Goal: Book appointment/travel/reservation

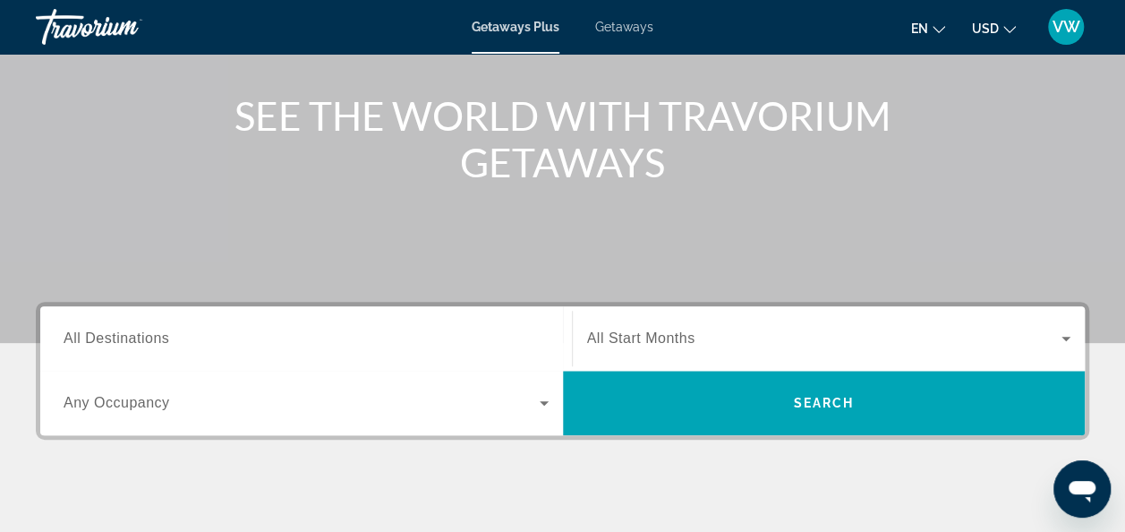
scroll to position [195, 0]
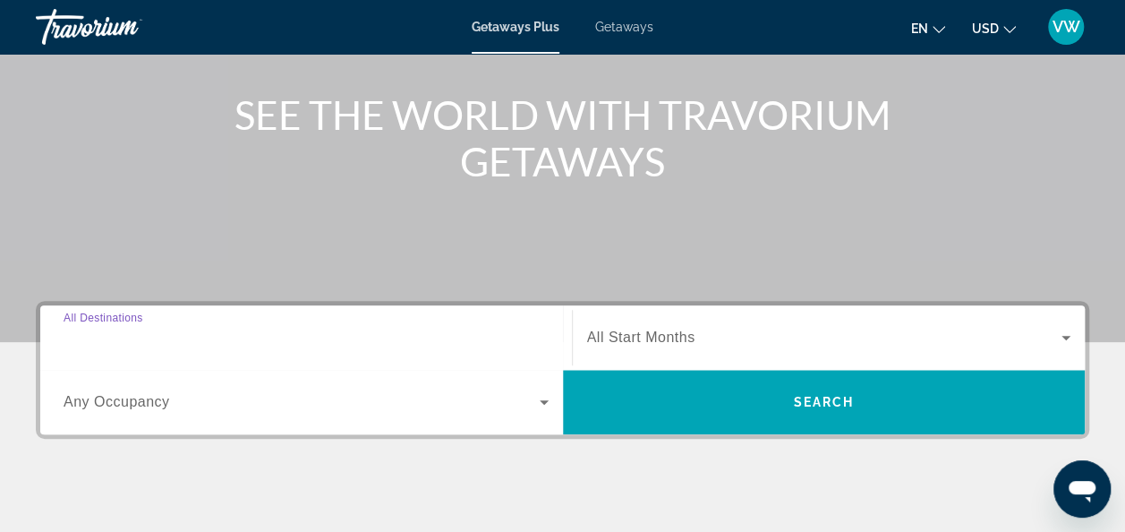
click at [521, 337] on input "Destination All Destinations" at bounding box center [306, 338] width 485 height 21
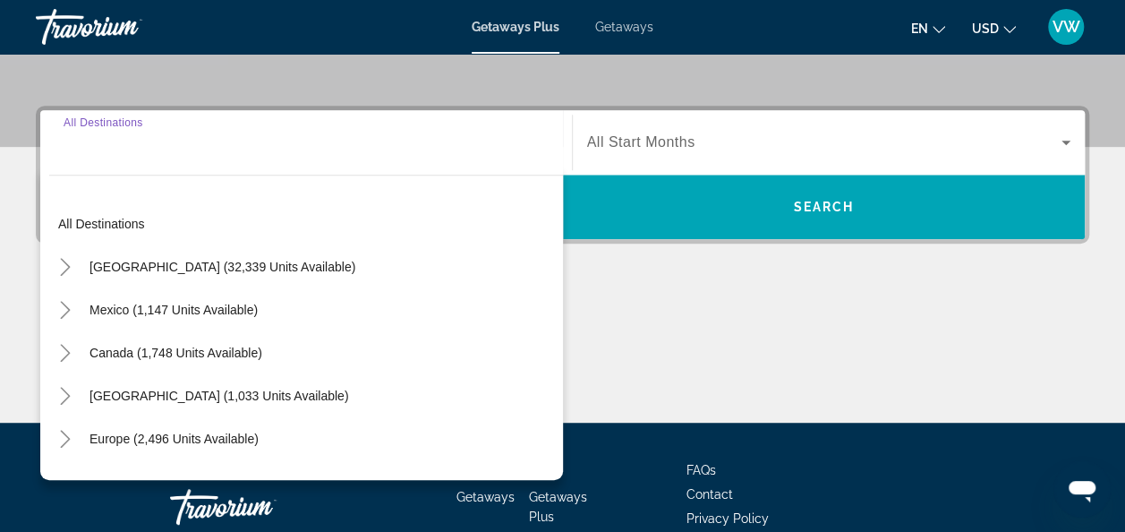
scroll to position [437, 0]
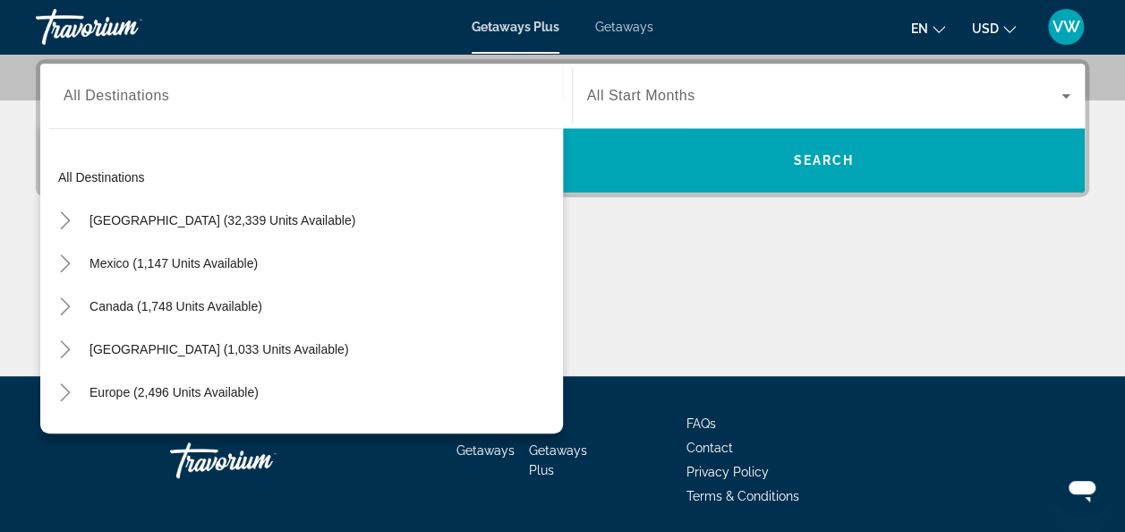
click at [692, 295] on div "Main content" at bounding box center [563, 309] width 1054 height 134
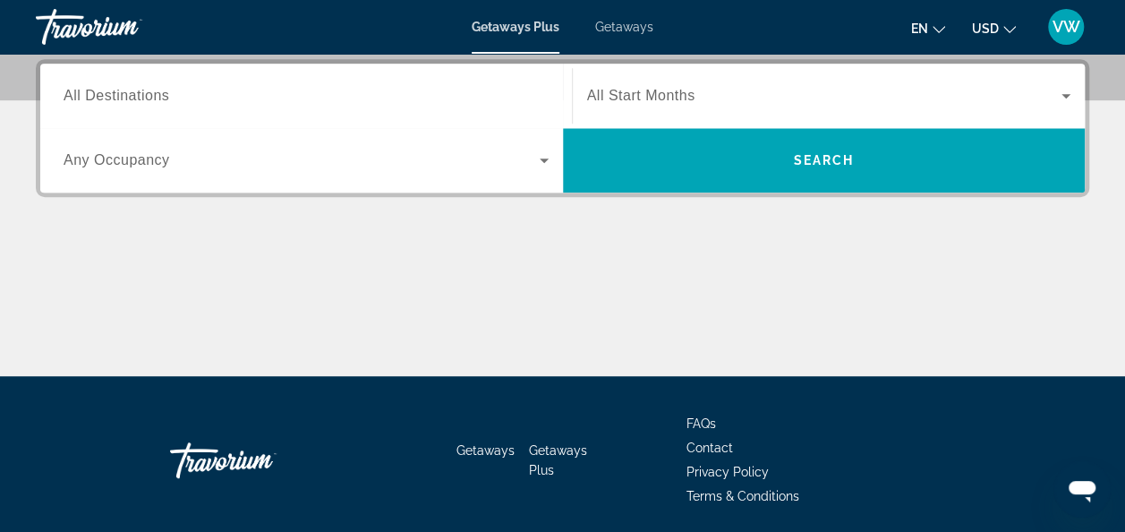
click at [709, 81] on div "Search widget" at bounding box center [829, 96] width 484 height 50
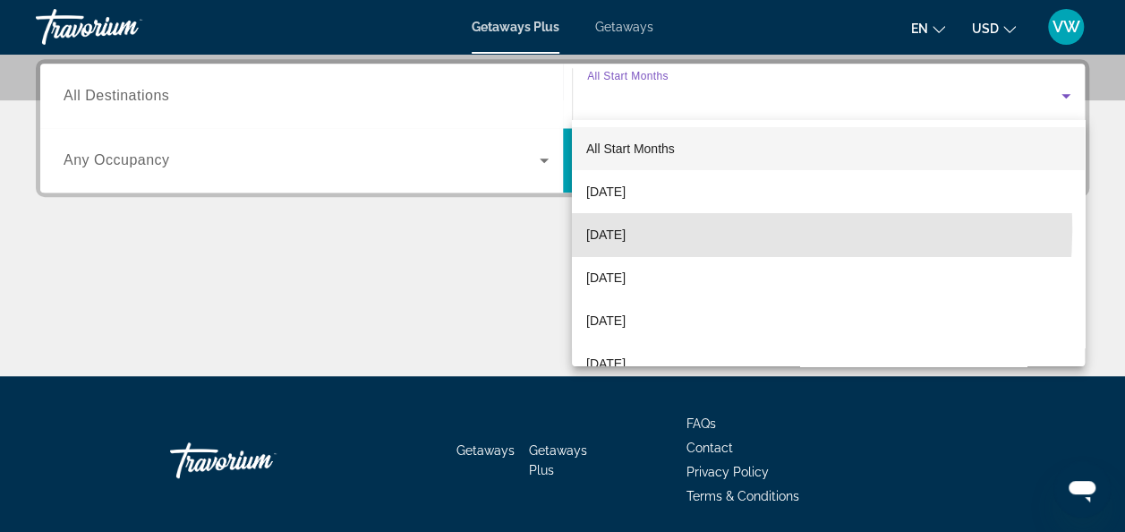
click at [622, 227] on span "[DATE]" at bounding box center [605, 234] width 39 height 21
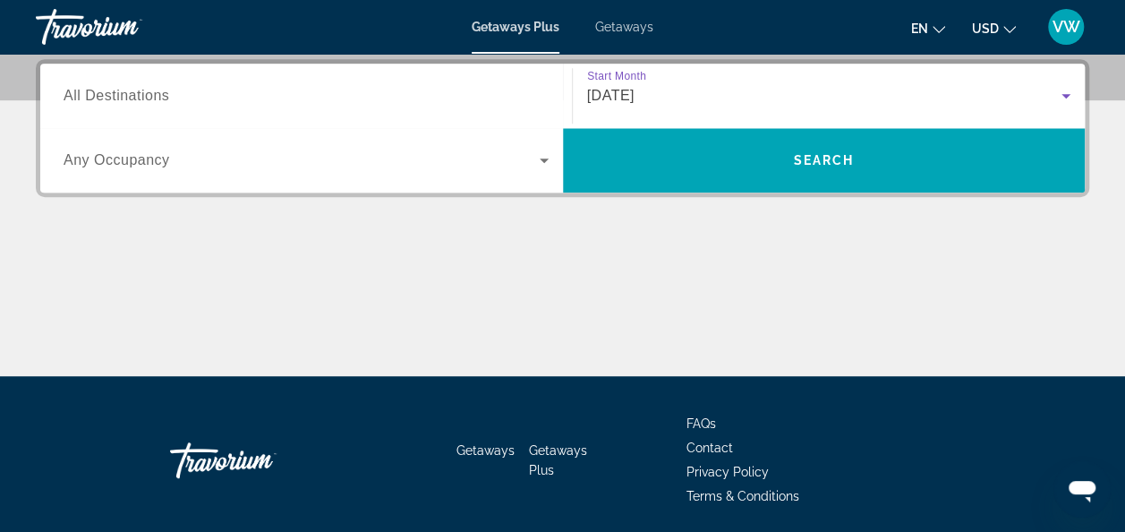
click at [515, 167] on span "Search widget" at bounding box center [302, 160] width 476 height 21
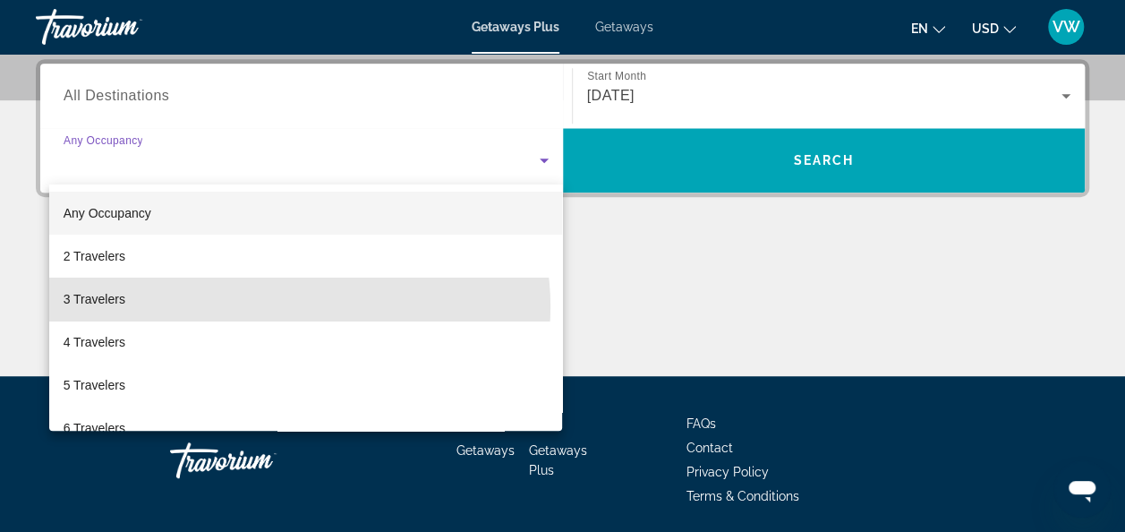
click at [297, 306] on mat-option "3 Travelers" at bounding box center [306, 299] width 514 height 43
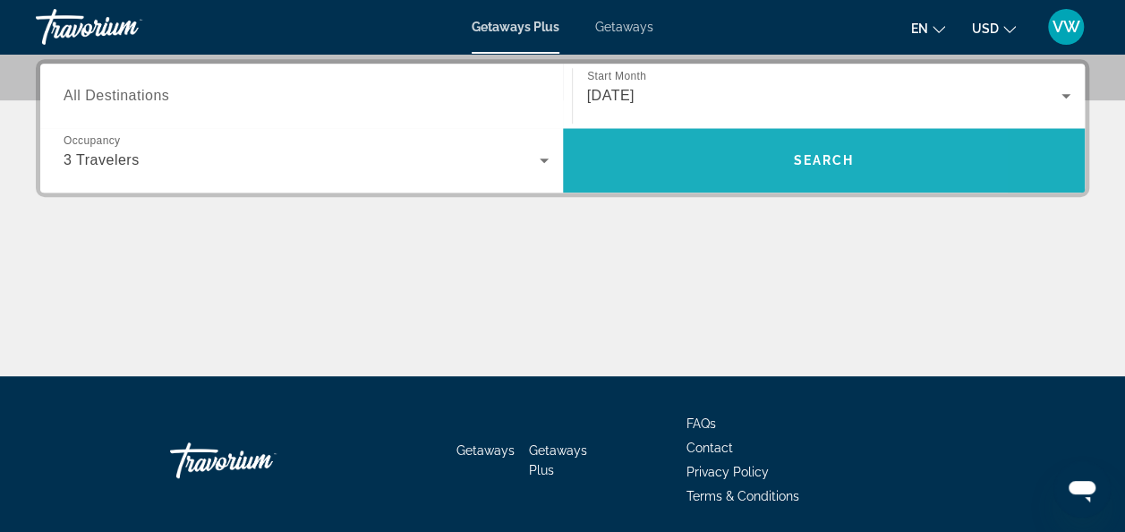
click at [820, 168] on span "Search widget" at bounding box center [824, 160] width 523 height 43
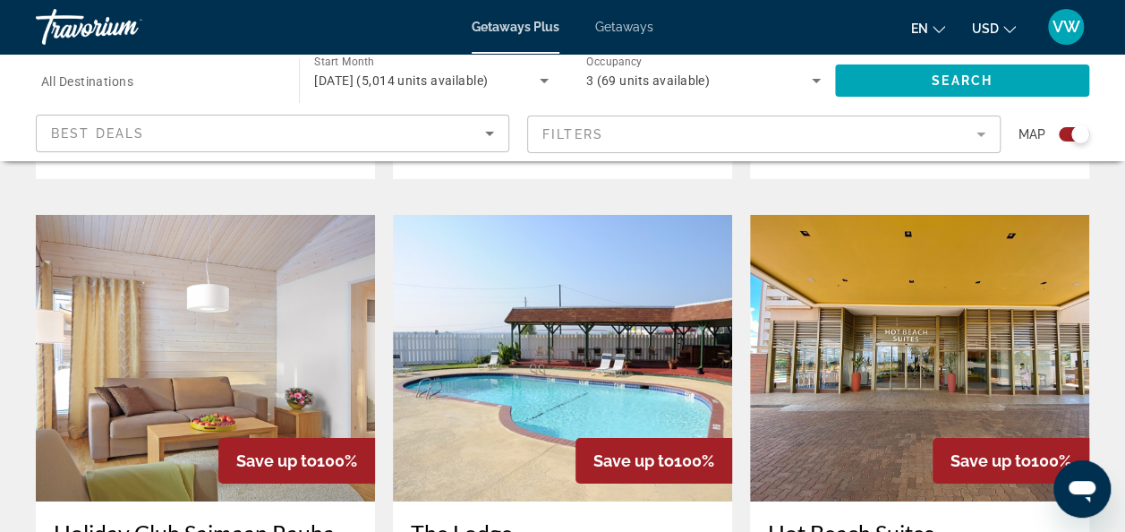
scroll to position [2742, 0]
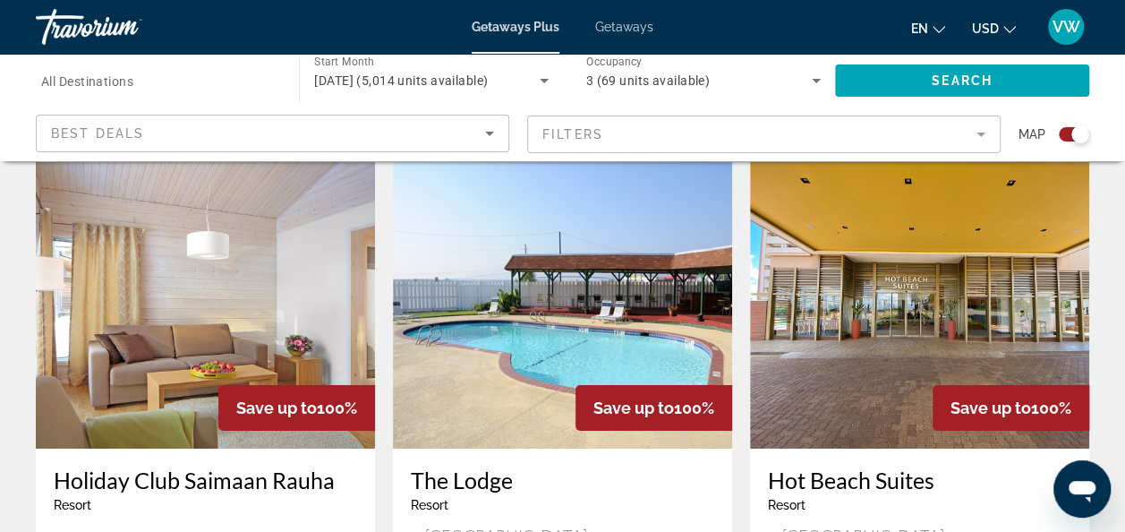
click at [97, 88] on span "All Destinations" at bounding box center [87, 81] width 92 height 14
click at [97, 88] on input "Destination All Destinations" at bounding box center [158, 81] width 235 height 21
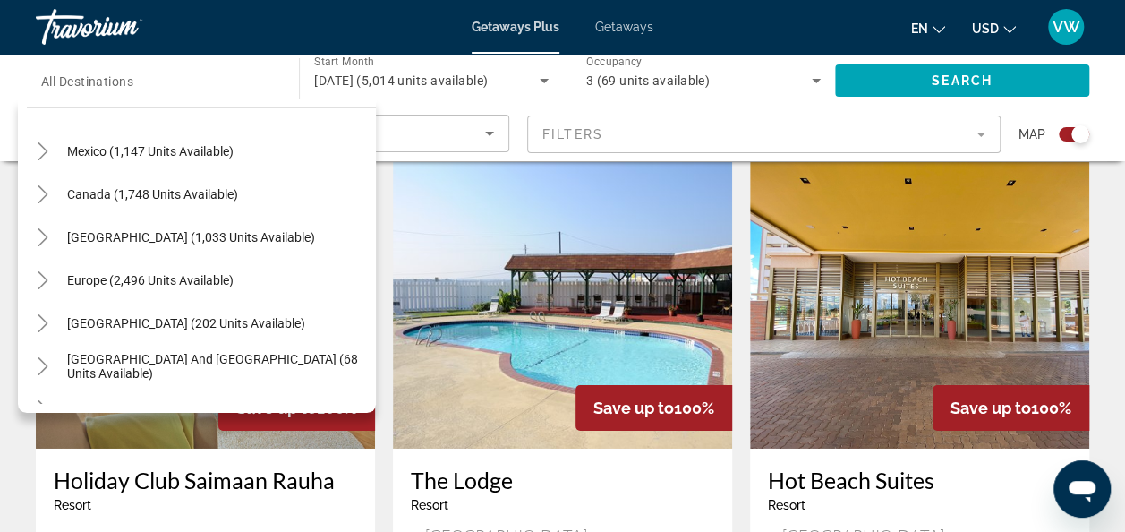
scroll to position [107, 0]
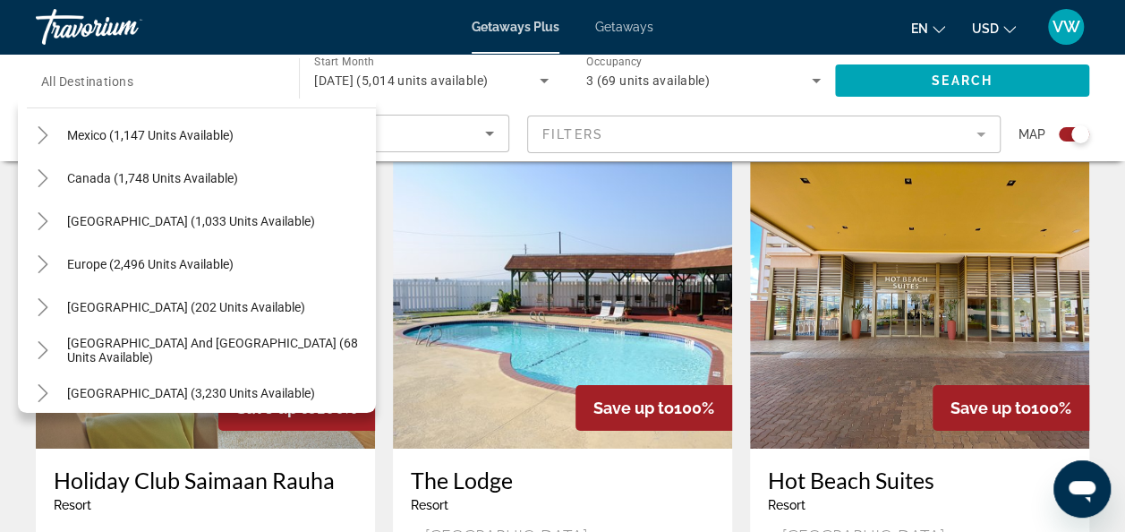
click at [167, 220] on span "[GEOGRAPHIC_DATA] (1,033 units available)" at bounding box center [191, 221] width 248 height 14
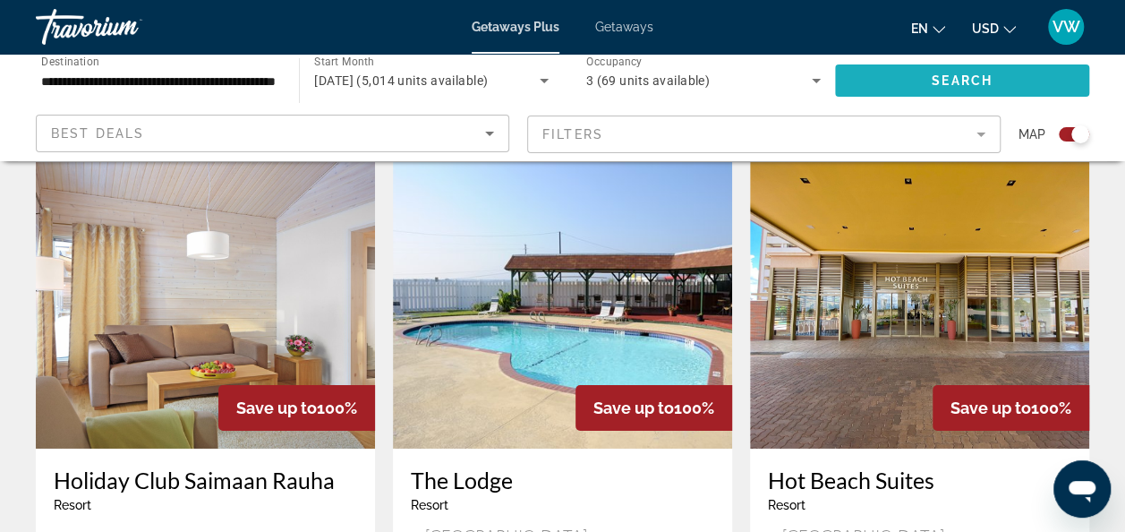
click at [910, 75] on span "Search widget" at bounding box center [962, 80] width 254 height 43
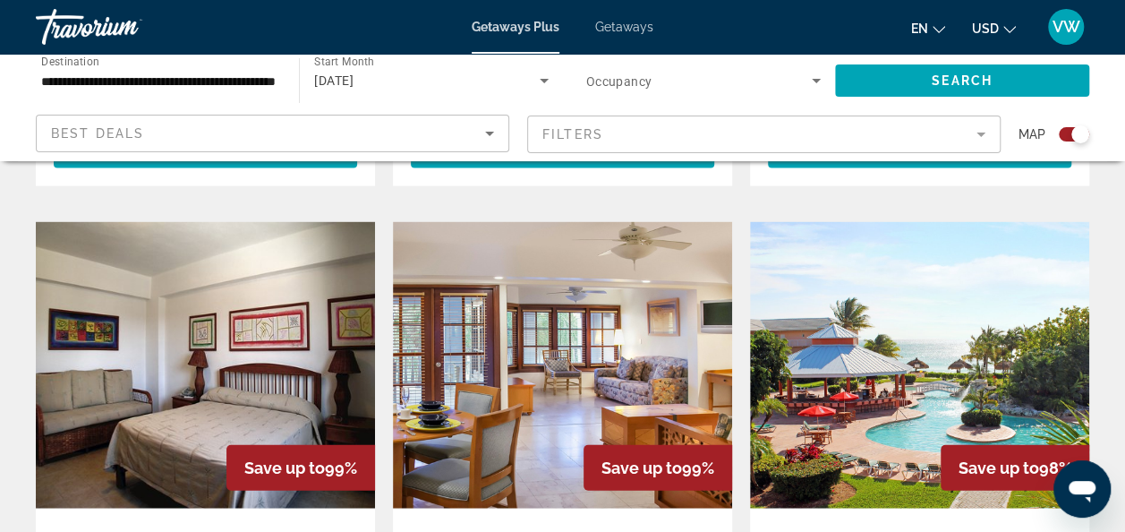
scroll to position [1873, 0]
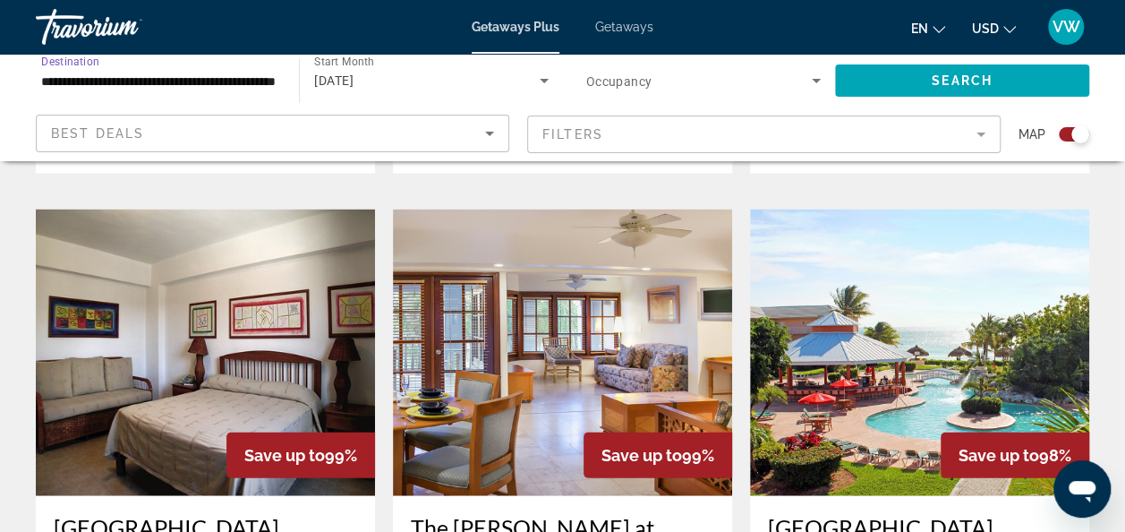
click at [124, 81] on input "**********" at bounding box center [158, 81] width 235 height 21
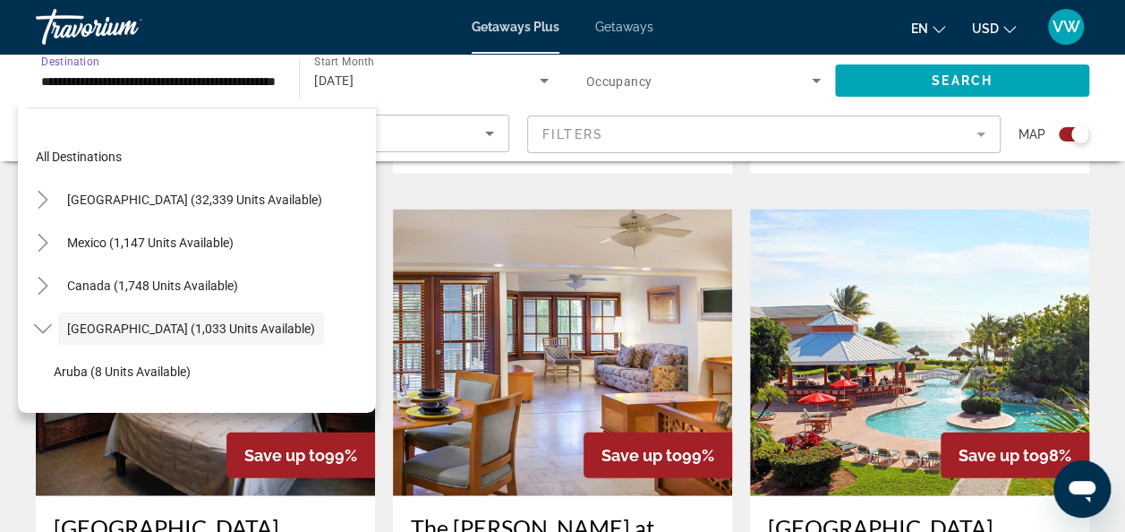
scroll to position [64, 0]
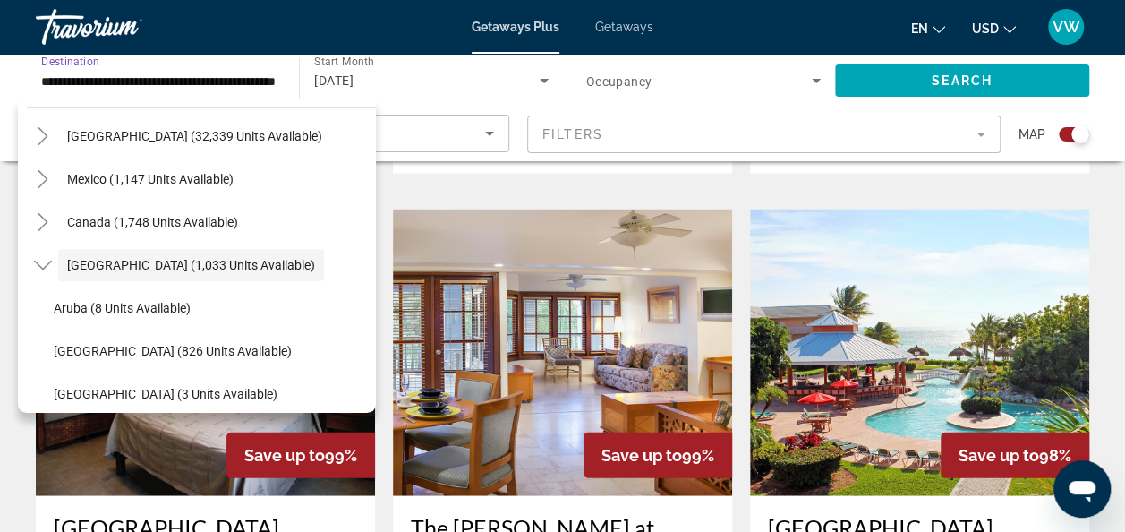
click at [45, 261] on icon "Toggle Caribbean & Atlantic Islands (1,033 units available)" at bounding box center [43, 265] width 18 height 18
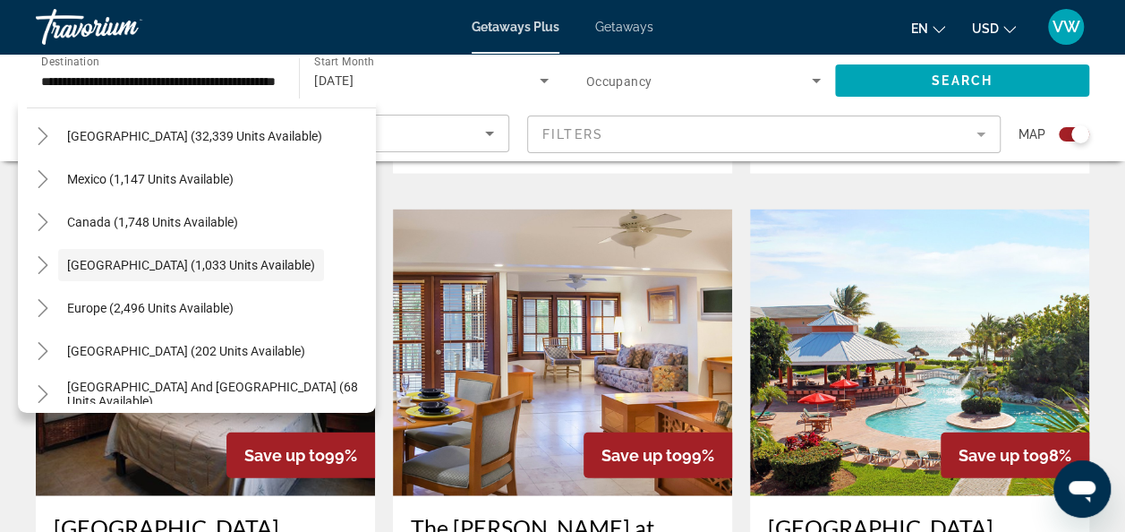
click at [46, 309] on icon "Toggle Europe (2,496 units available)" at bounding box center [43, 308] width 18 height 18
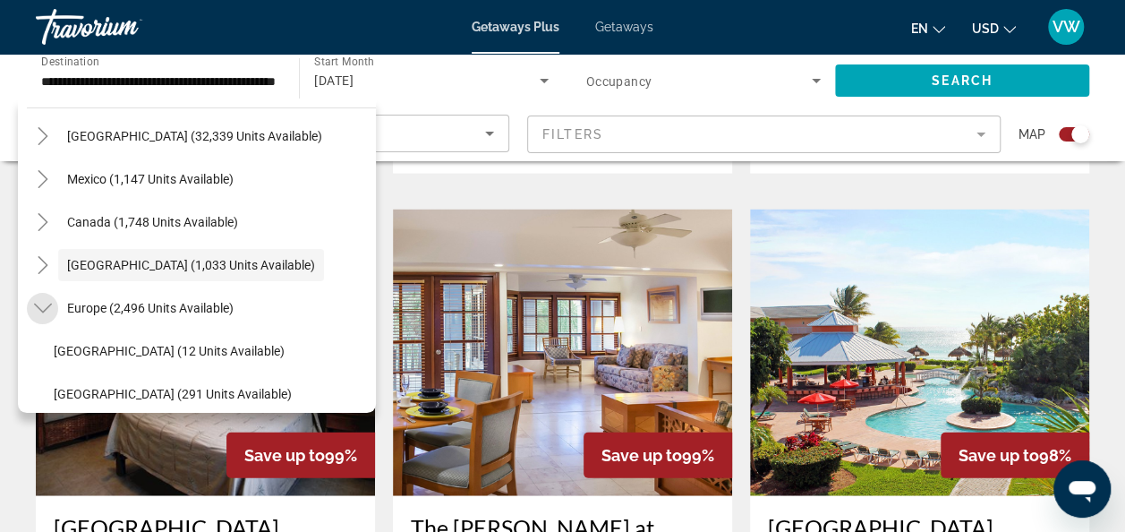
scroll to position [224, 0]
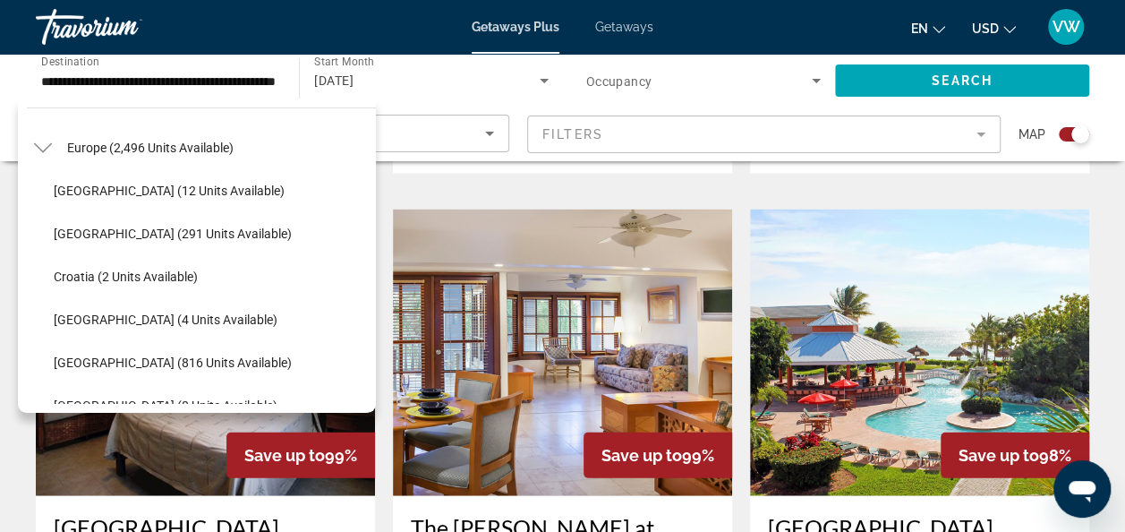
click at [134, 269] on span "Croatia (2 units available)" at bounding box center [126, 276] width 144 height 14
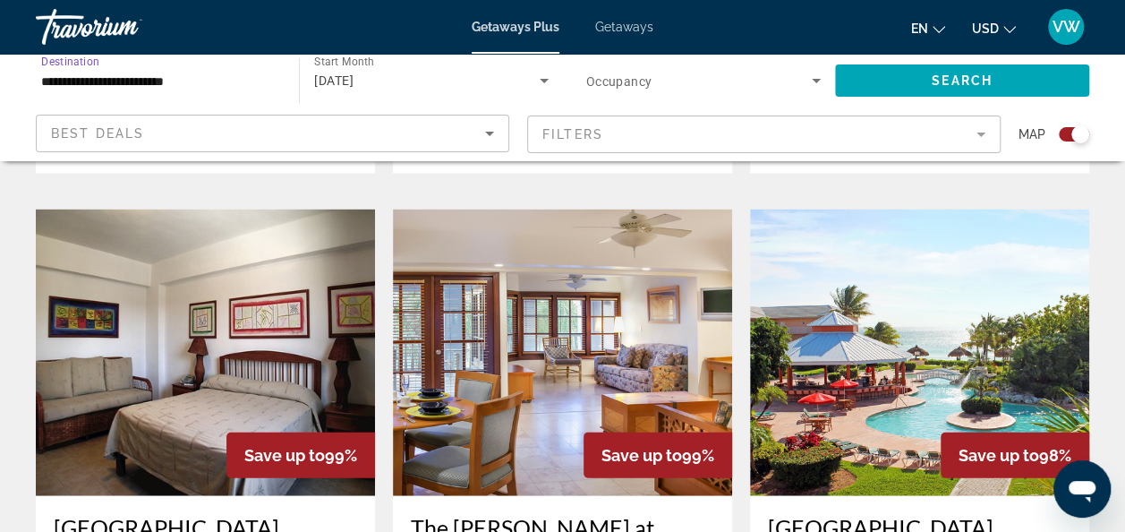
click at [896, 79] on span "Search widget" at bounding box center [962, 80] width 254 height 43
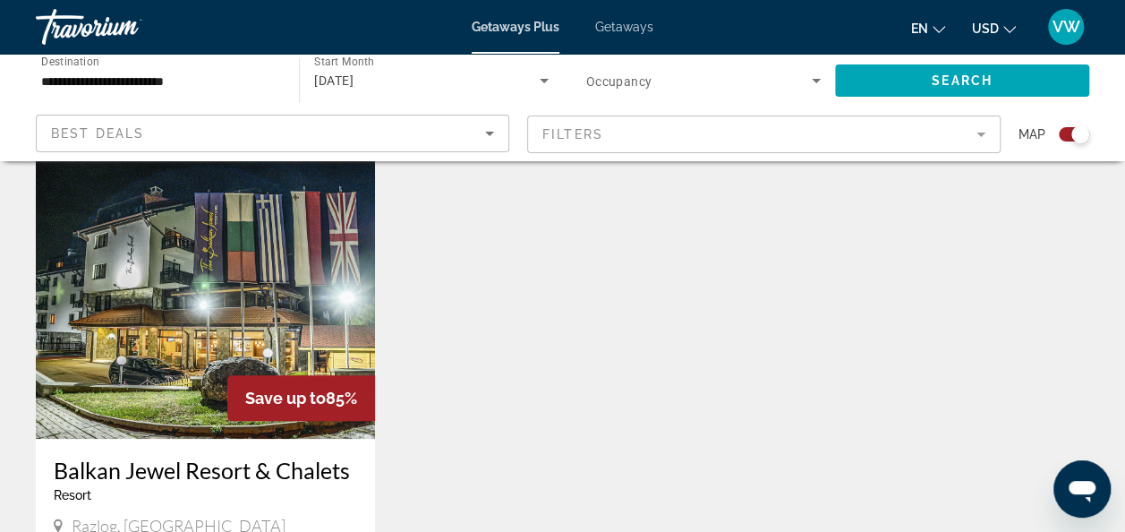
scroll to position [584, 0]
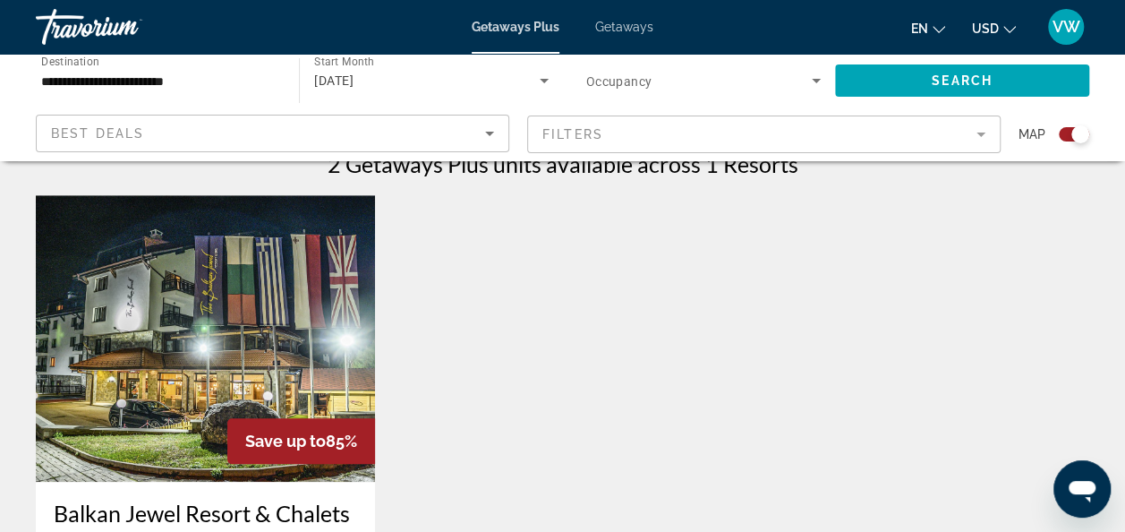
click at [125, 73] on input "**********" at bounding box center [158, 81] width 235 height 21
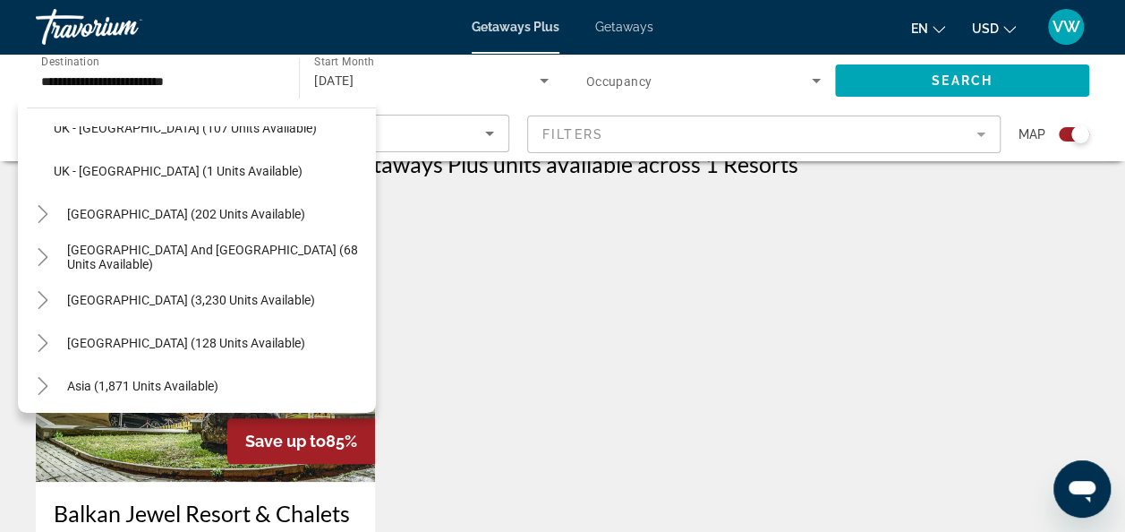
scroll to position [1096, 0]
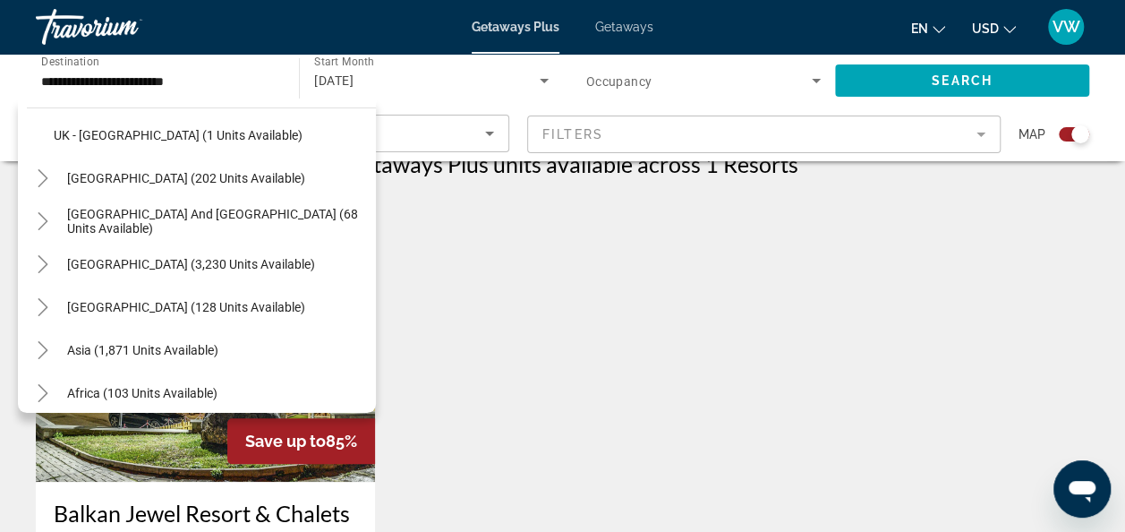
click at [43, 227] on icon "Toggle South Pacific and Oceania (68 units available)" at bounding box center [43, 221] width 18 height 18
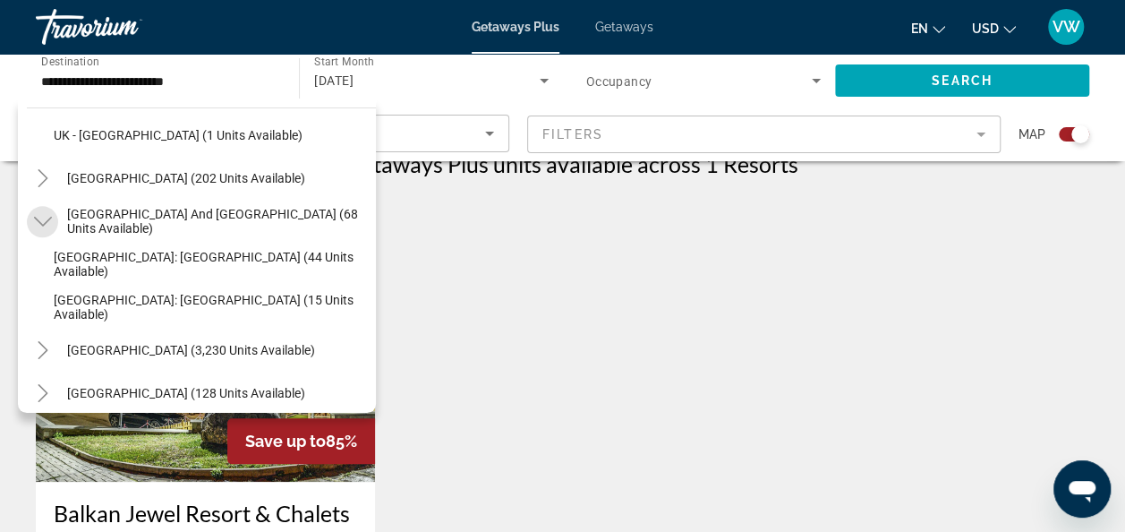
click at [43, 227] on icon "Toggle South Pacific and Oceania (68 units available)" at bounding box center [43, 221] width 18 height 18
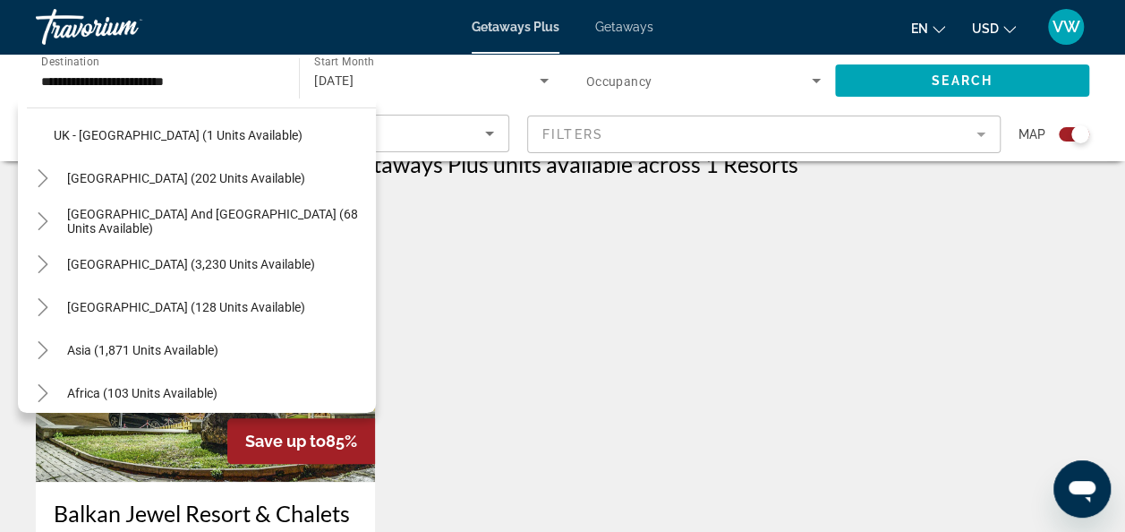
click at [41, 252] on mat-icon "Toggle South America (3,230 units available)" at bounding box center [42, 264] width 31 height 31
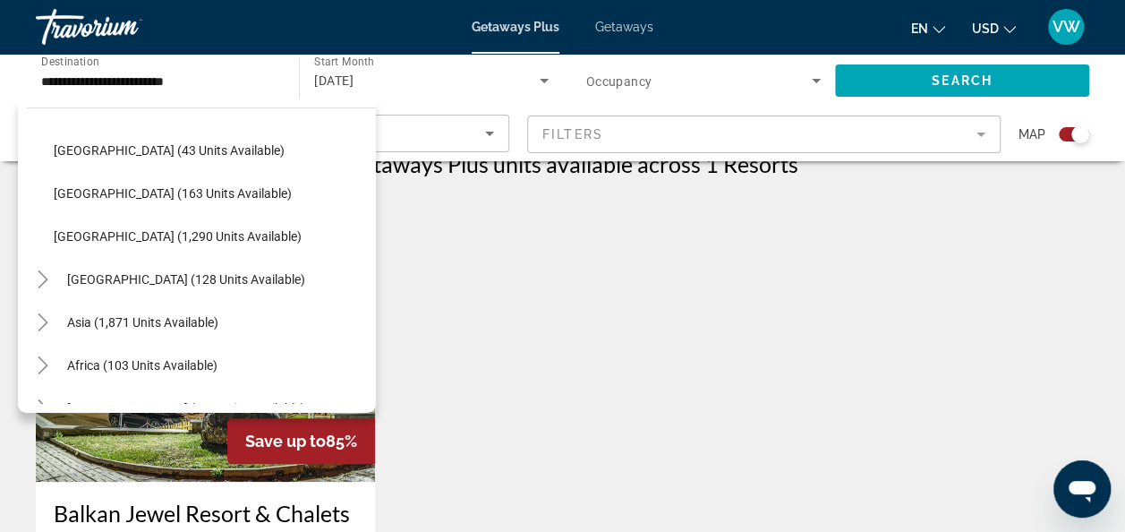
scroll to position [1493, 0]
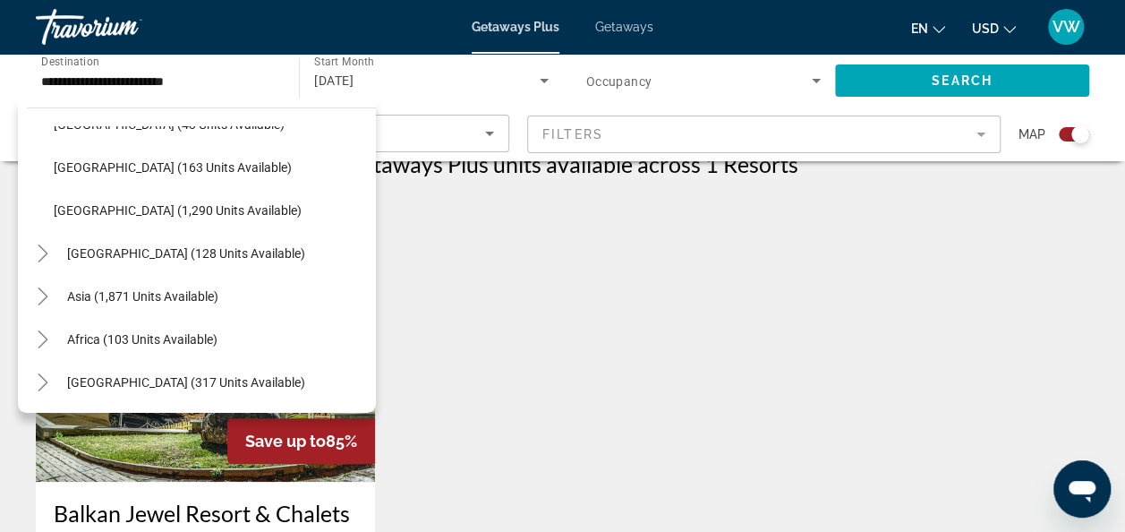
click at [48, 383] on icon "Toggle Middle East (317 units available)" at bounding box center [43, 382] width 18 height 18
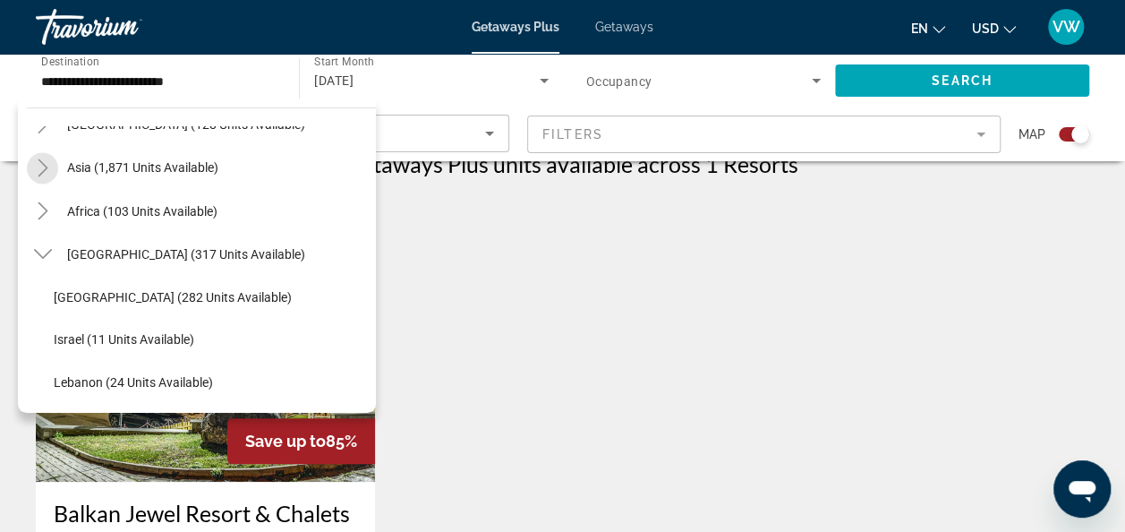
click at [41, 168] on icon "Toggle Asia (1,871 units available)" at bounding box center [43, 167] width 18 height 18
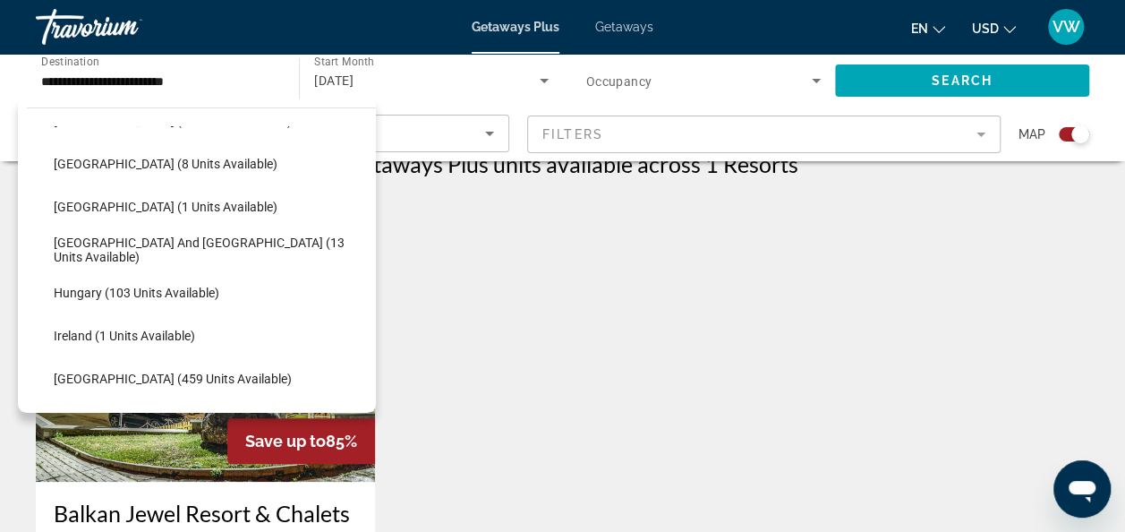
scroll to position [224, 0]
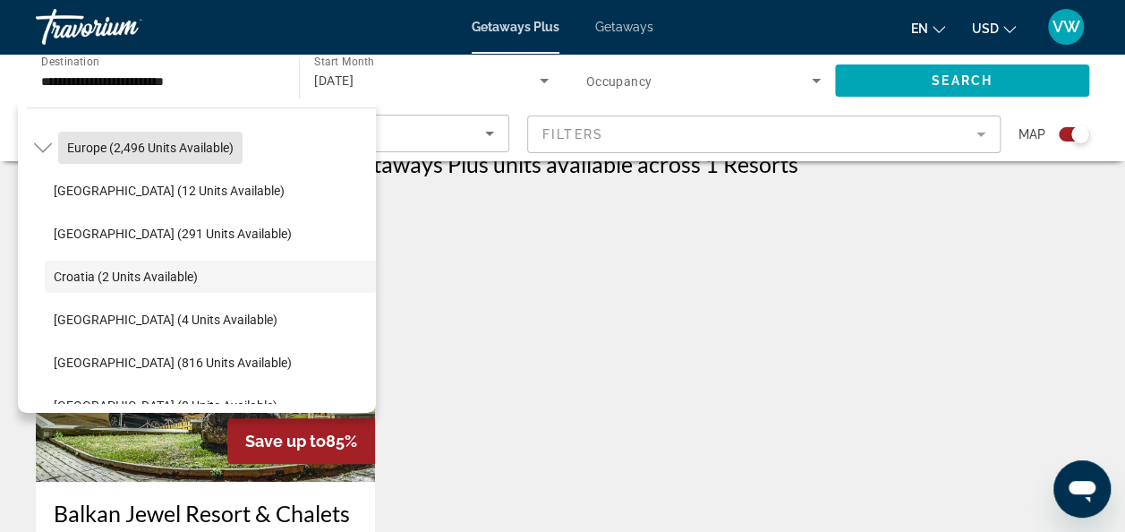
click at [141, 145] on span "Europe (2,496 units available)" at bounding box center [150, 148] width 167 height 14
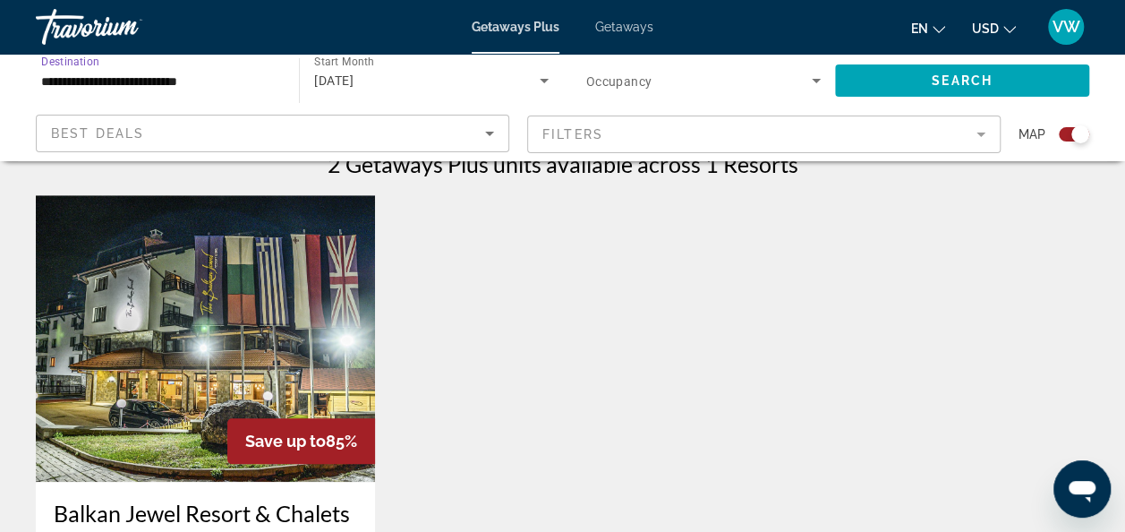
click at [179, 79] on input "**********" at bounding box center [158, 81] width 235 height 21
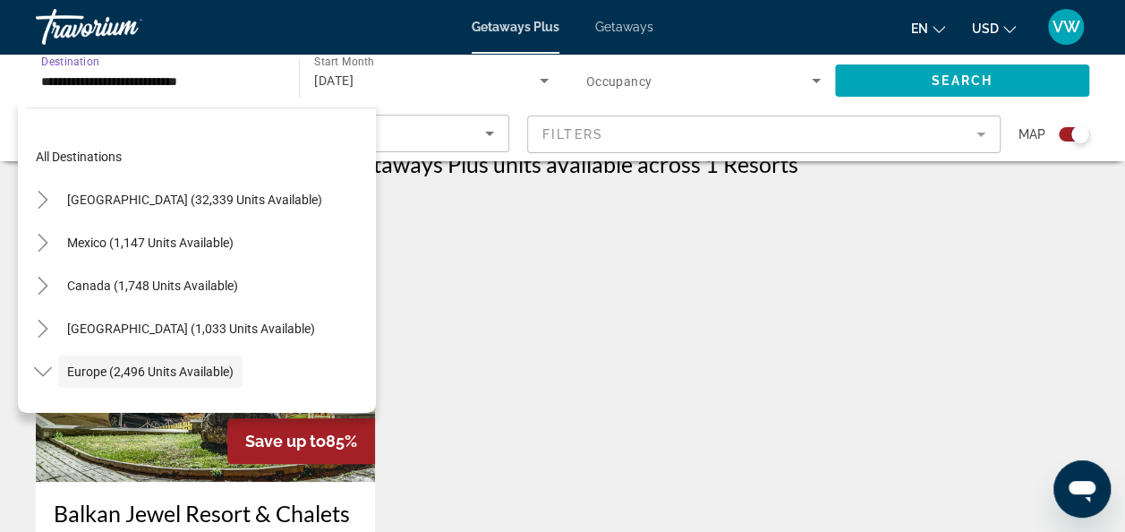
scroll to position [107, 0]
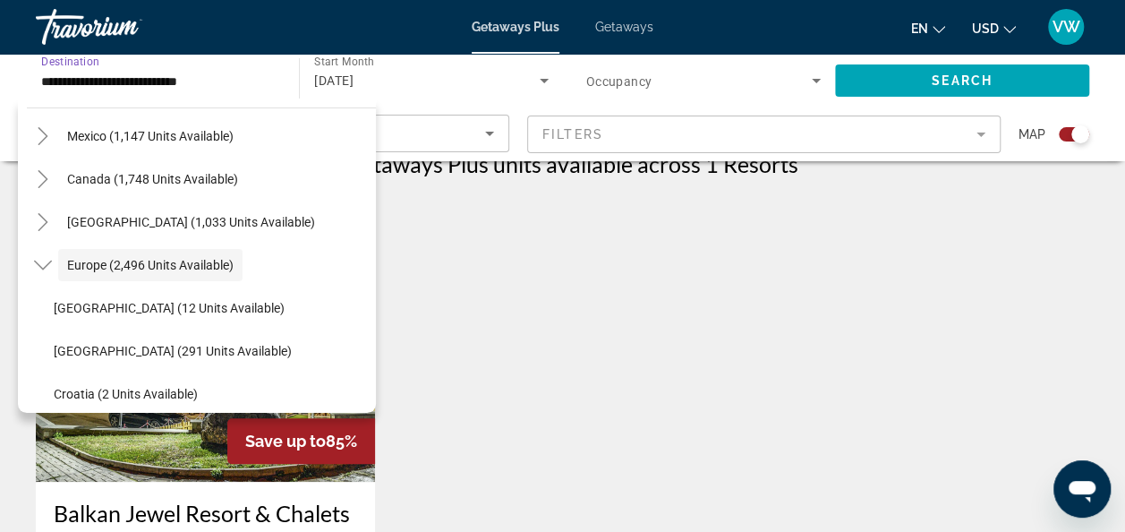
click at [38, 261] on icon "Toggle Europe (2,496 units available)" at bounding box center [43, 265] width 18 height 18
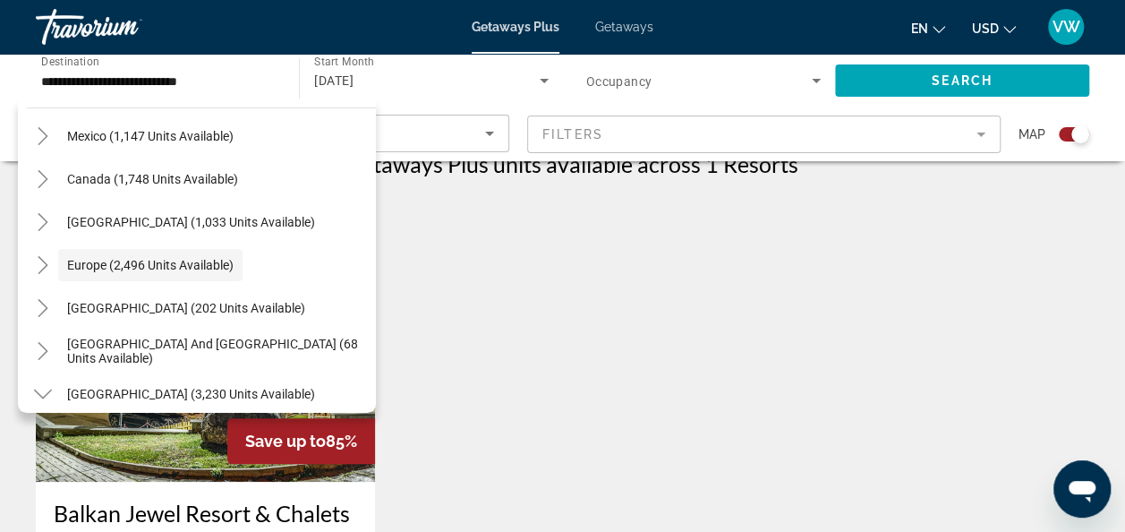
click at [48, 195] on span "Toggle Canada (1,748 units available)" at bounding box center [42, 179] width 43 height 43
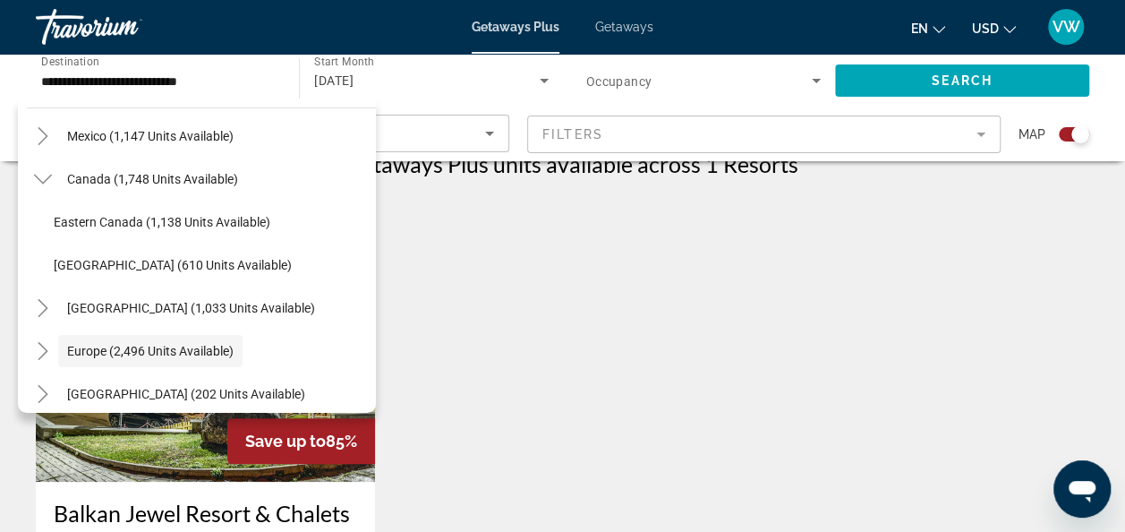
click at [51, 184] on icon "Toggle Canada (1,748 units available)" at bounding box center [43, 179] width 18 height 18
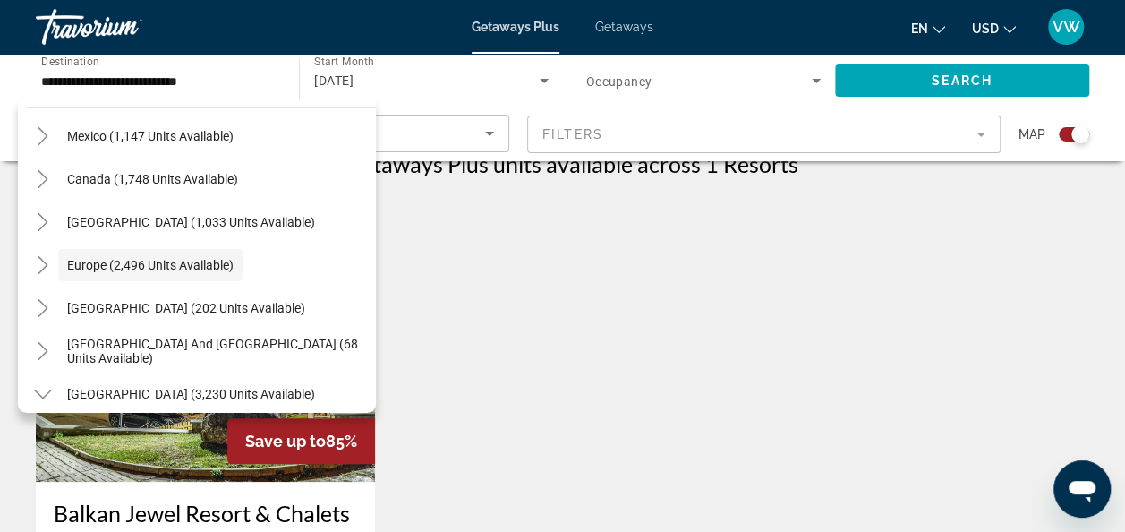
scroll to position [71, 0]
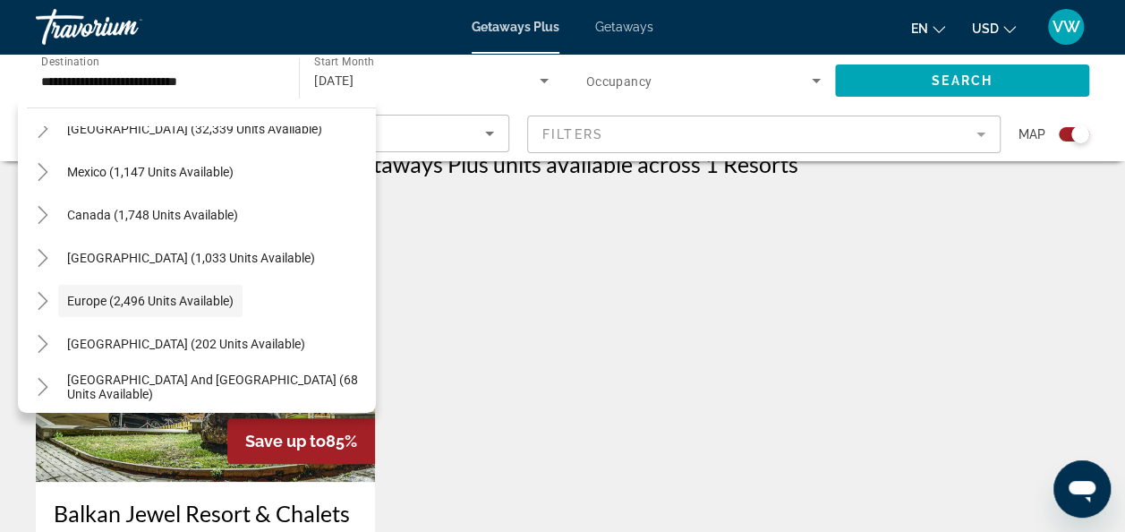
click at [39, 136] on icon "Toggle United States (32,339 units available)" at bounding box center [43, 129] width 18 height 18
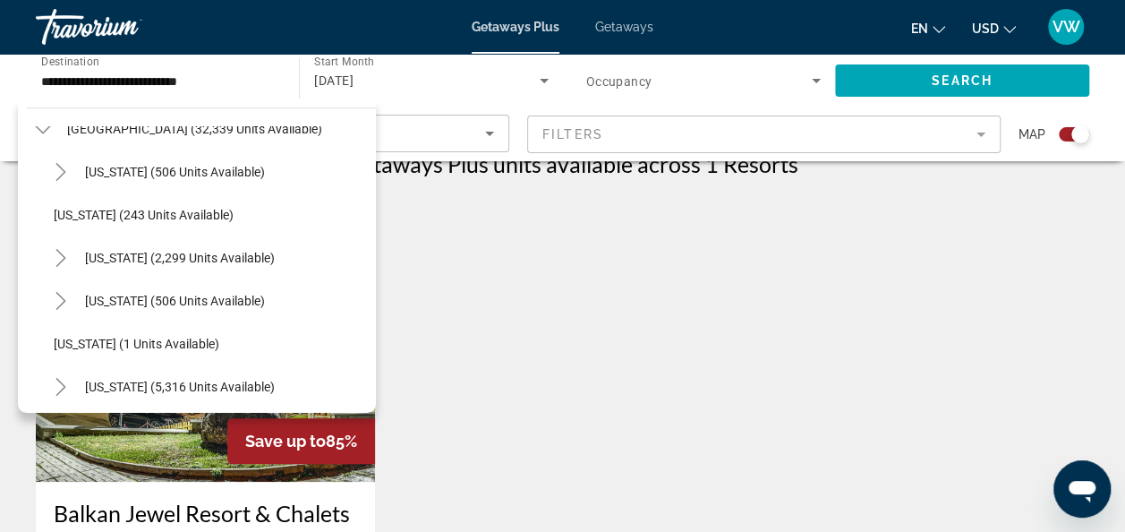
click at [377, 394] on app-exchanges-search-item "Save up to 85% Balkan Jewel Resort & Chalets Resort - This is an adults only re…" at bounding box center [205, 481] width 357 height 573
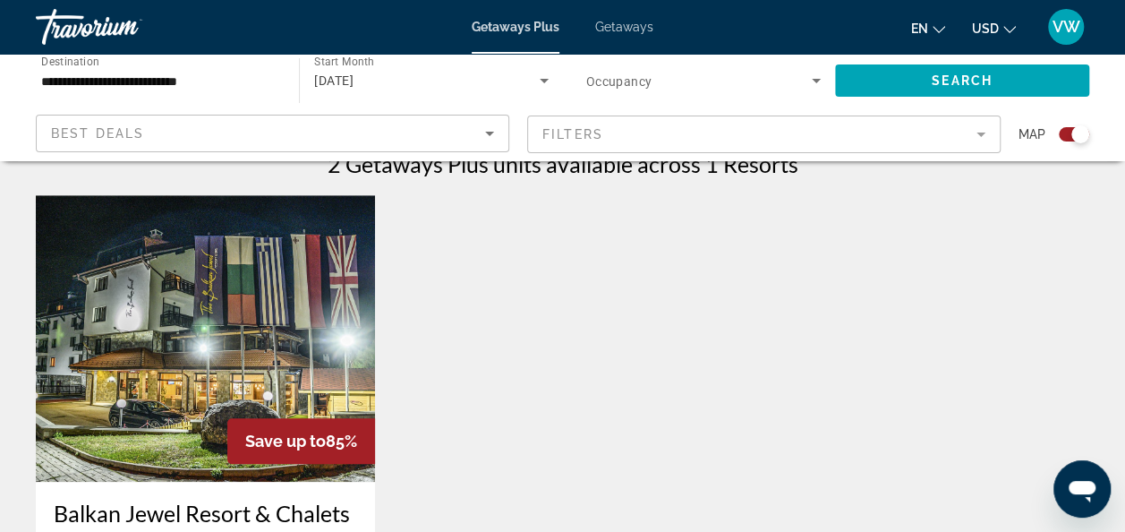
click at [177, 73] on input "**********" at bounding box center [158, 81] width 235 height 21
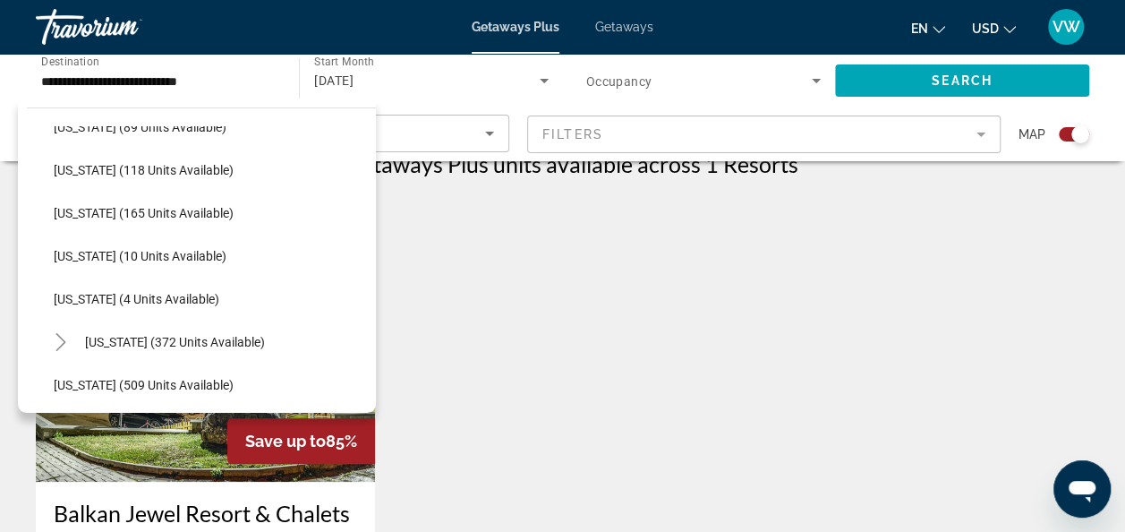
scroll to position [260, 0]
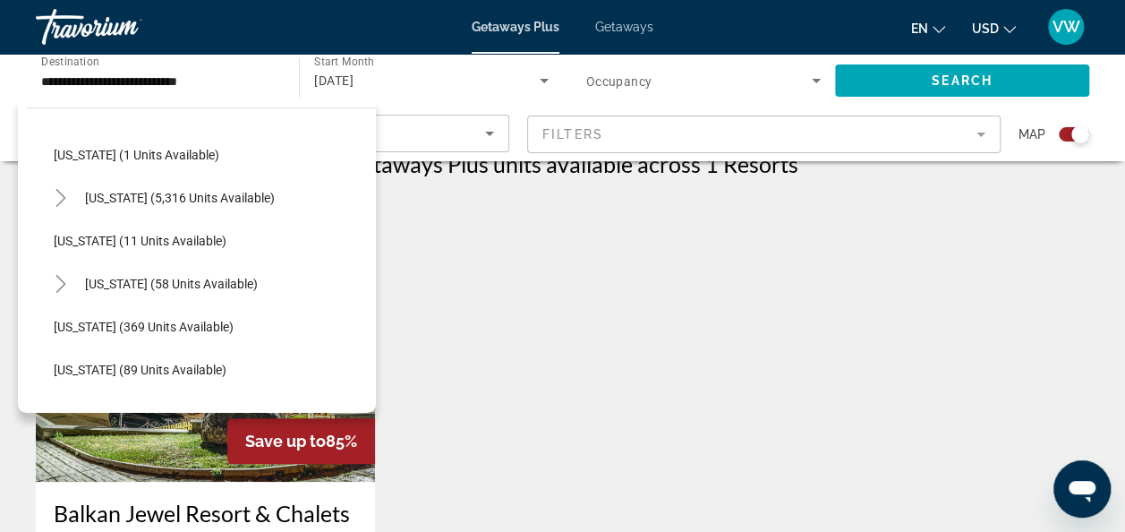
click at [71, 197] on mat-icon "Toggle Florida (5,316 units available)" at bounding box center [60, 198] width 31 height 31
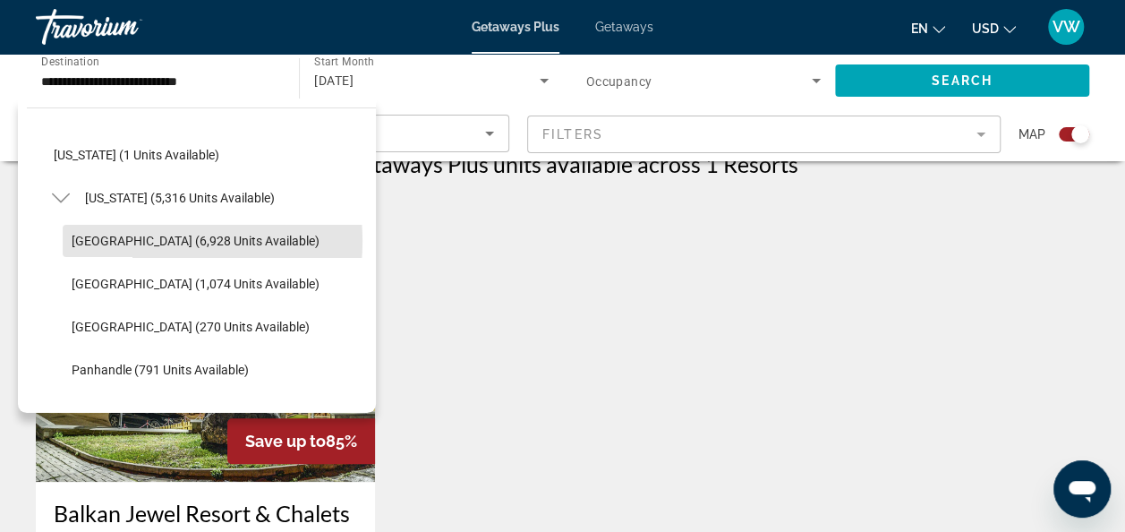
click at [133, 240] on span "[GEOGRAPHIC_DATA] (6,928 units available)" at bounding box center [196, 241] width 248 height 14
type input "**********"
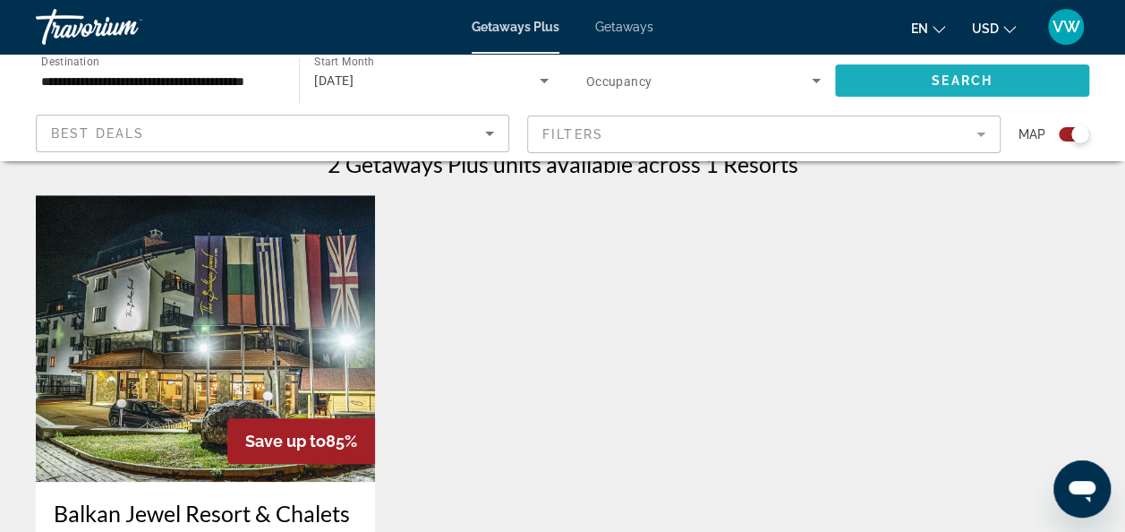
click at [926, 81] on span "Search widget" at bounding box center [962, 80] width 254 height 43
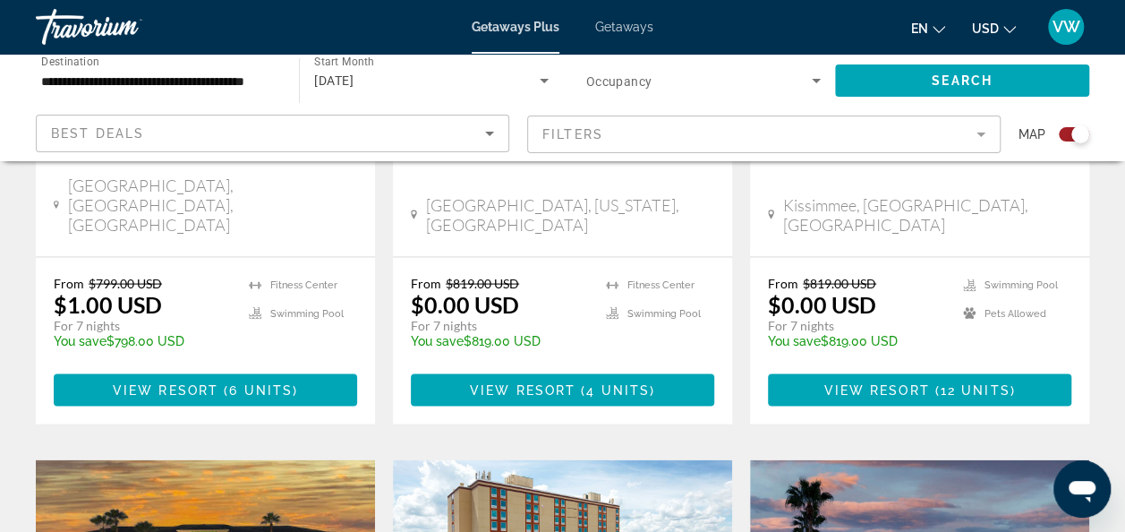
scroll to position [1661, 0]
